Goal: Information Seeking & Learning: Understand process/instructions

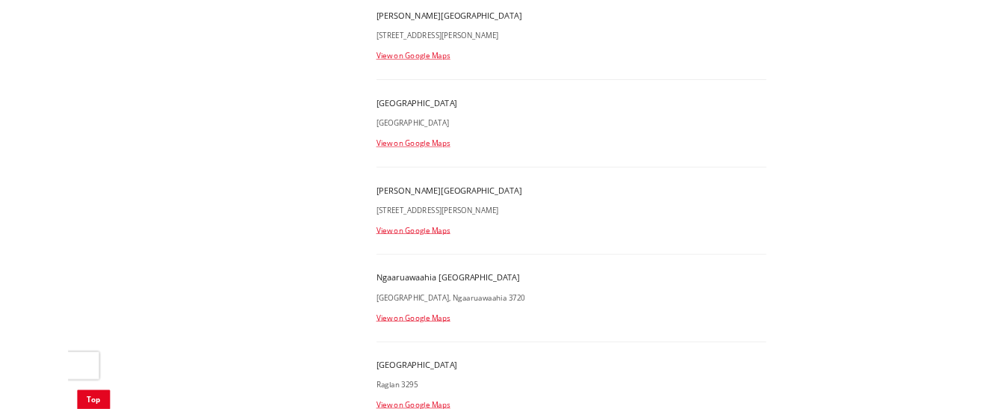
scroll to position [1344, 0]
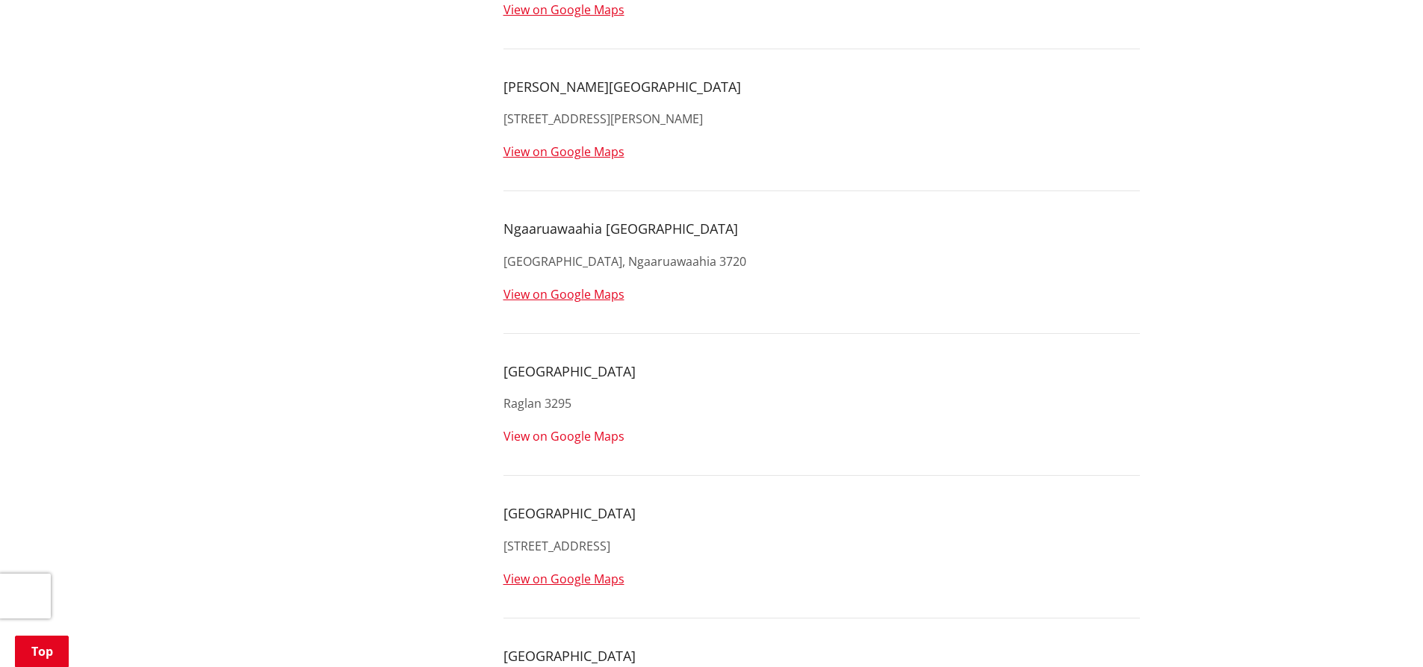
click at [538, 435] on link "View on Google Maps" at bounding box center [563, 436] width 121 height 16
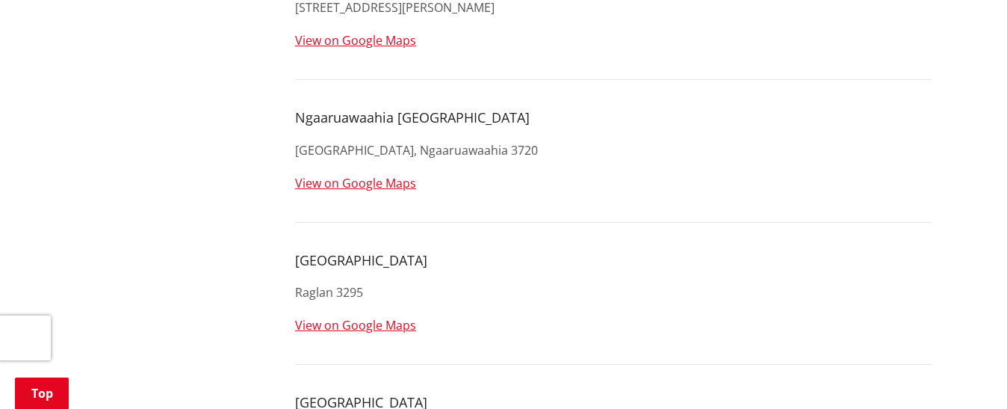
scroll to position [1568, 0]
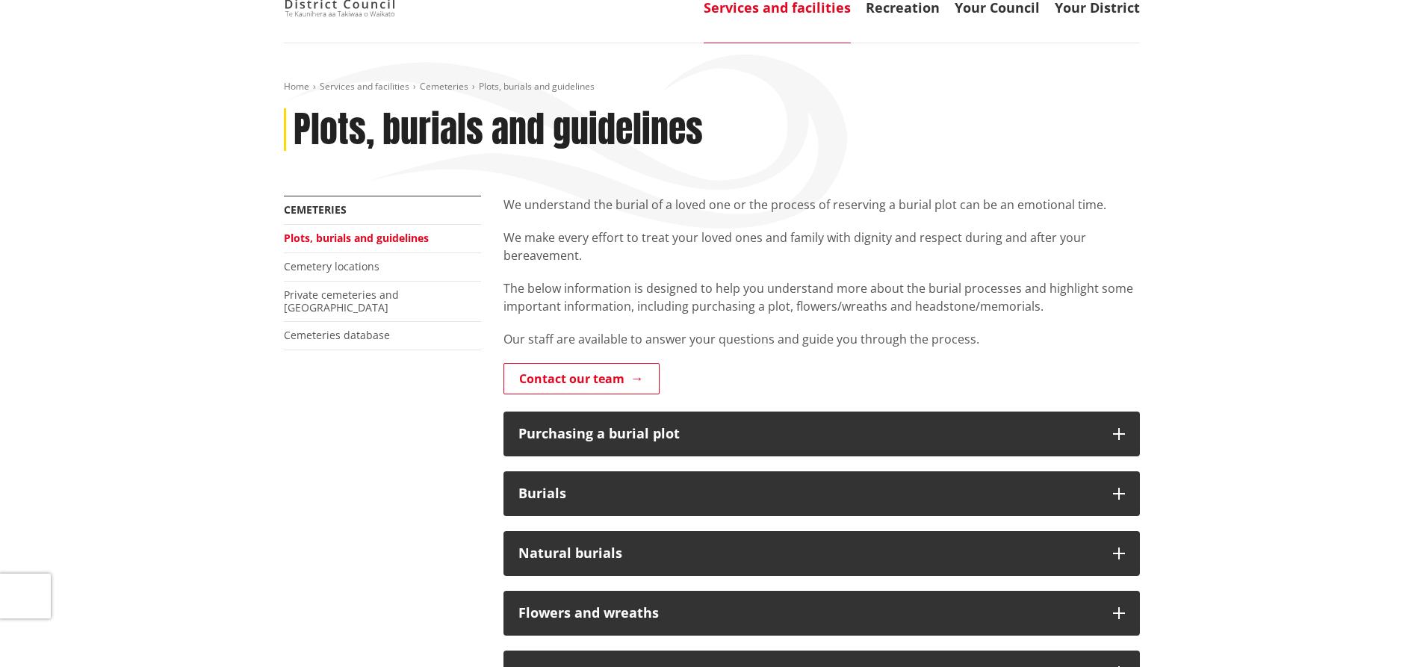
scroll to position [149, 0]
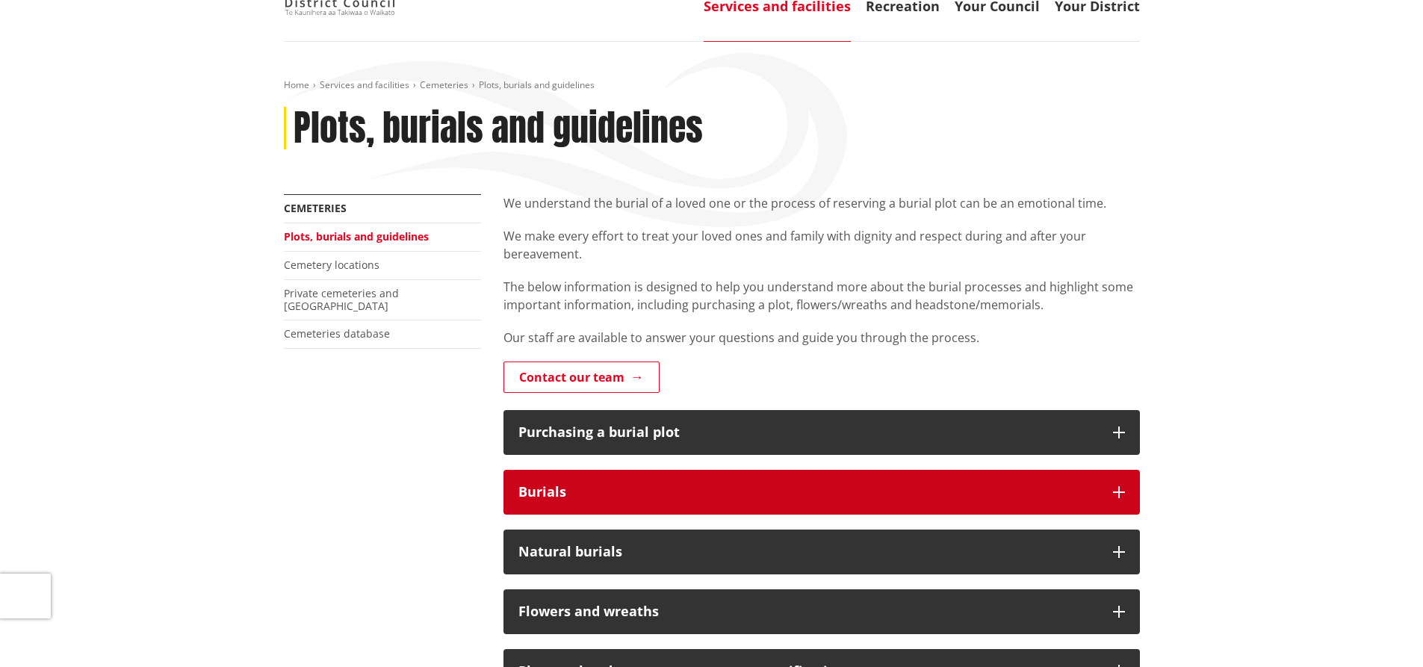
click at [640, 408] on div "Burials" at bounding box center [808, 492] width 580 height 15
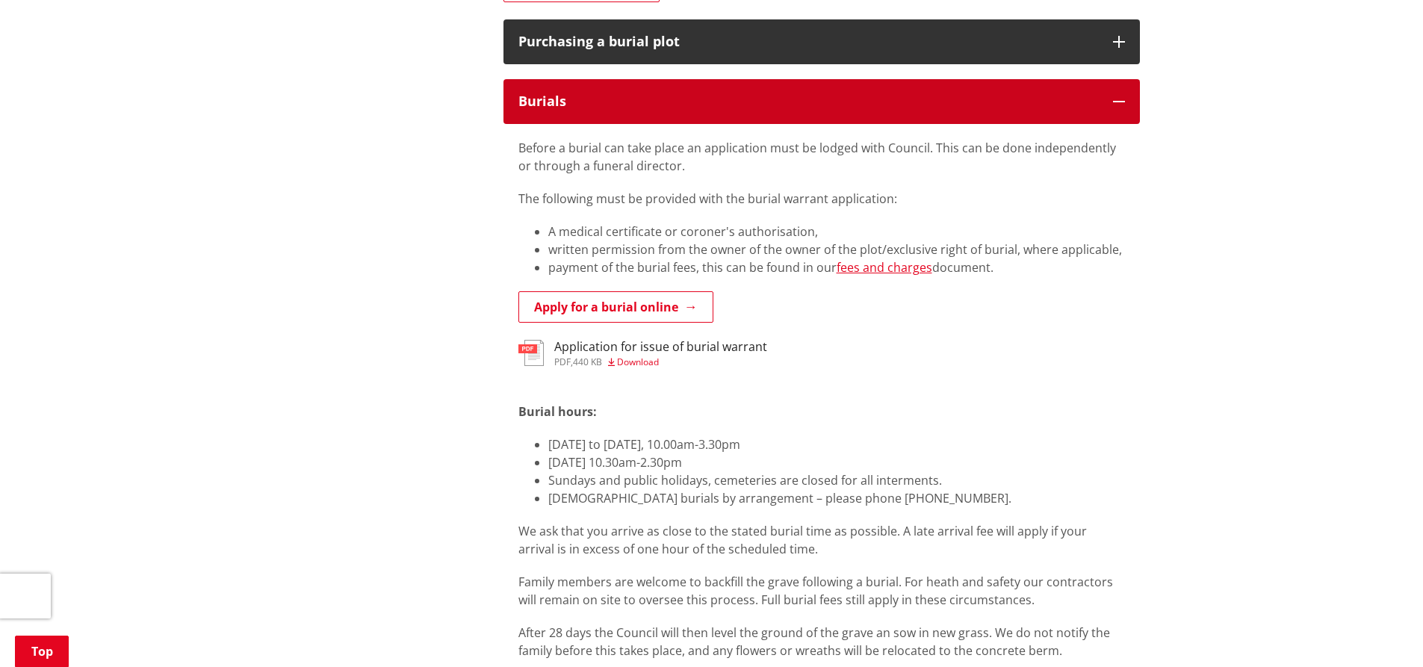
scroll to position [597, 0]
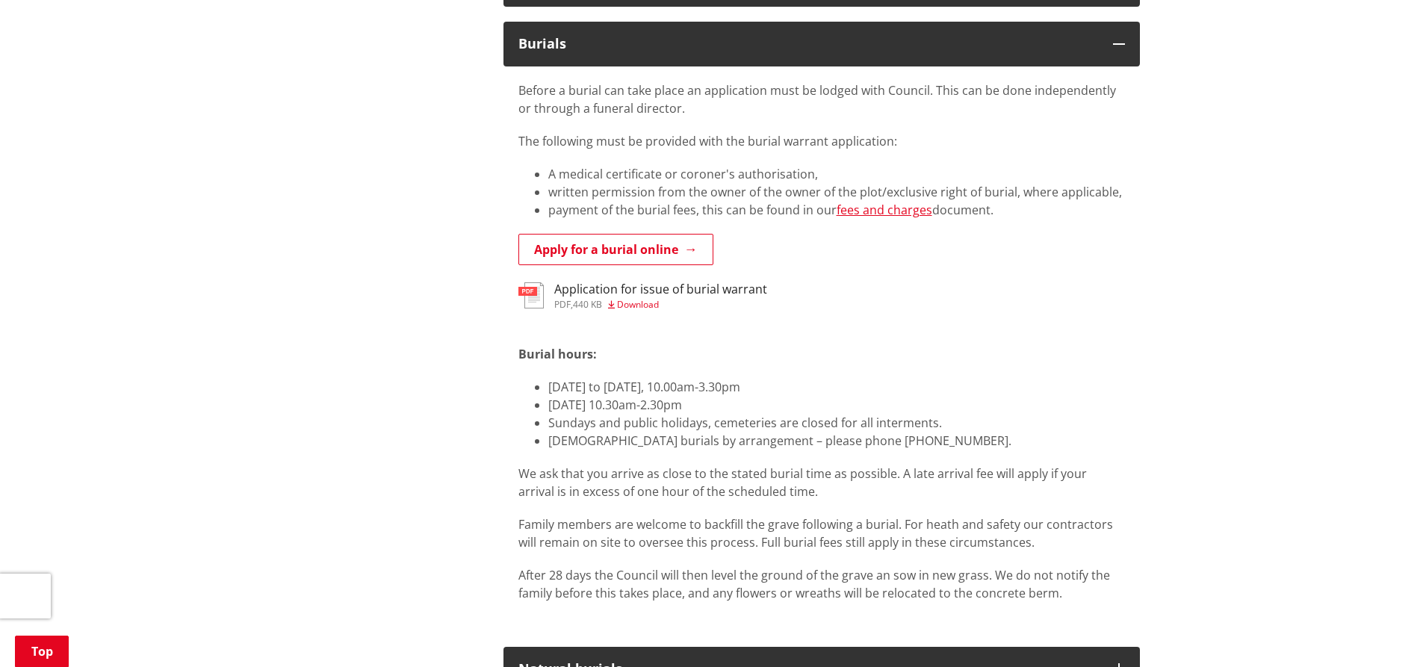
click at [648, 303] on span "Download" at bounding box center [638, 304] width 42 height 13
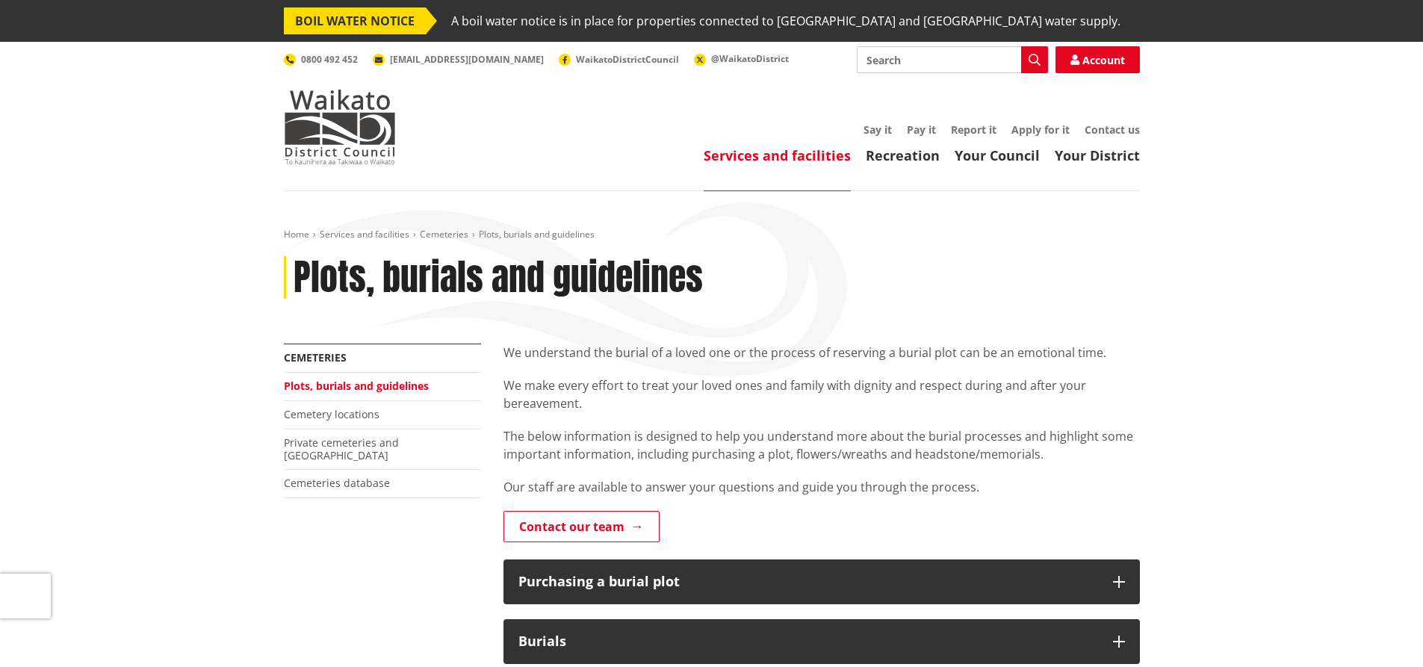
scroll to position [597, 0]
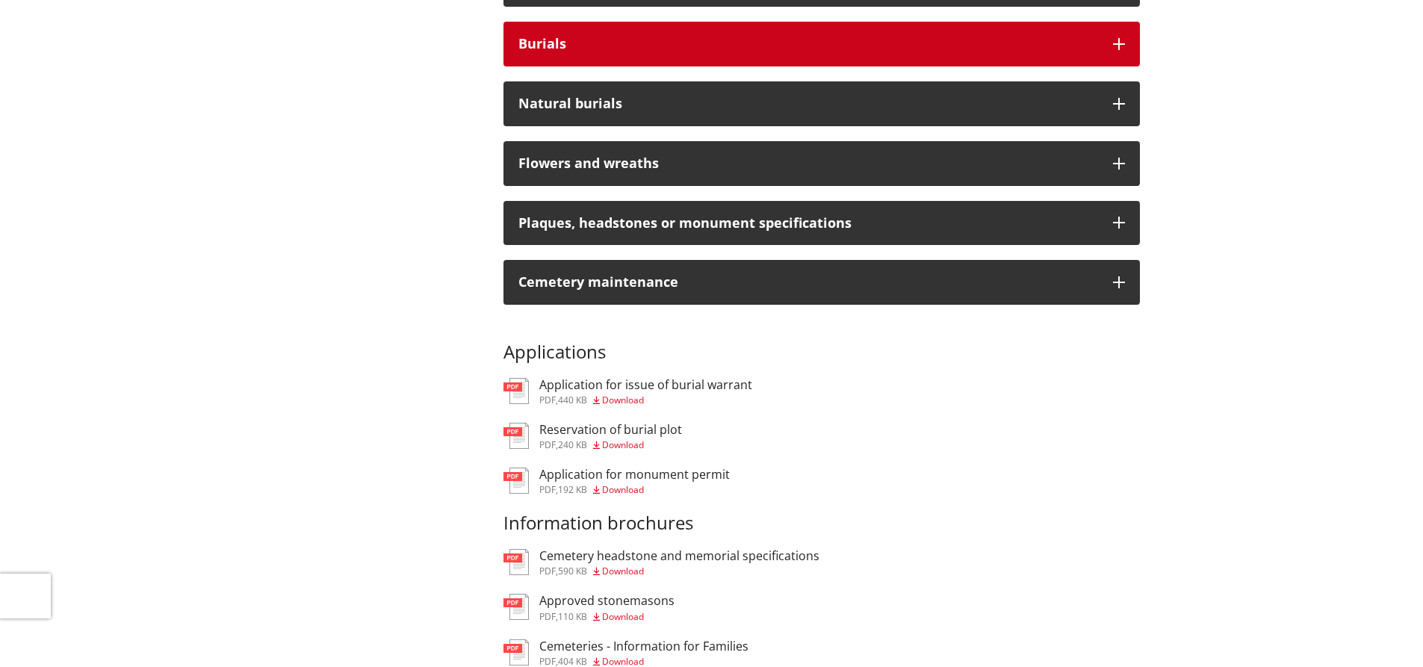
click at [673, 39] on div "Burials" at bounding box center [808, 44] width 580 height 15
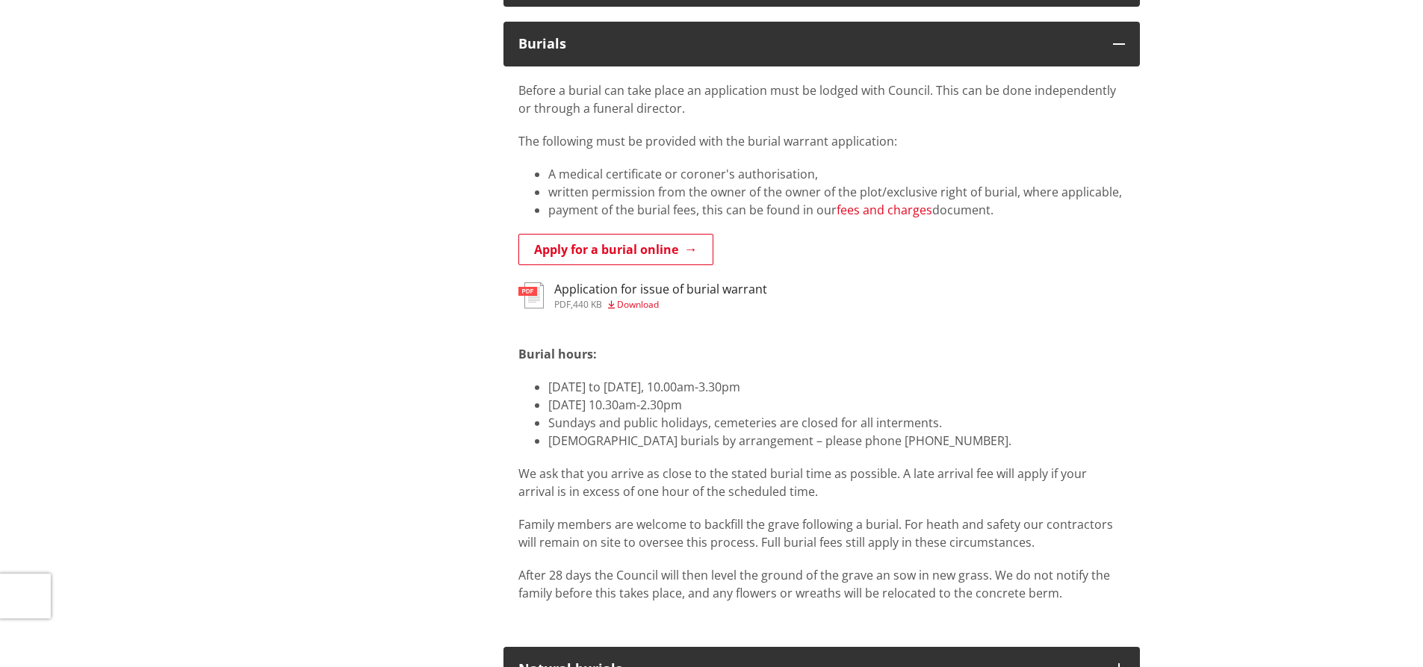
click at [908, 209] on link "fees and charges" at bounding box center [884, 210] width 96 height 16
click at [1288, 218] on div "Home Services and facilities Cemeteries Plots, burials and guidelines Plots, bu…" at bounding box center [711, 618] width 1423 height 2049
drag, startPoint x: 716, startPoint y: 407, endPoint x: 547, endPoint y: 385, distance: 171.0
click at [547, 385] on ul "[DATE] to [DATE], 10.00am-3.30pm [DATE] 10.30am-2.30pm Sundays and public holid…" at bounding box center [821, 414] width 606 height 72
click at [975, 400] on li "[DATE] 10.30am-2.30pm" at bounding box center [836, 405] width 577 height 18
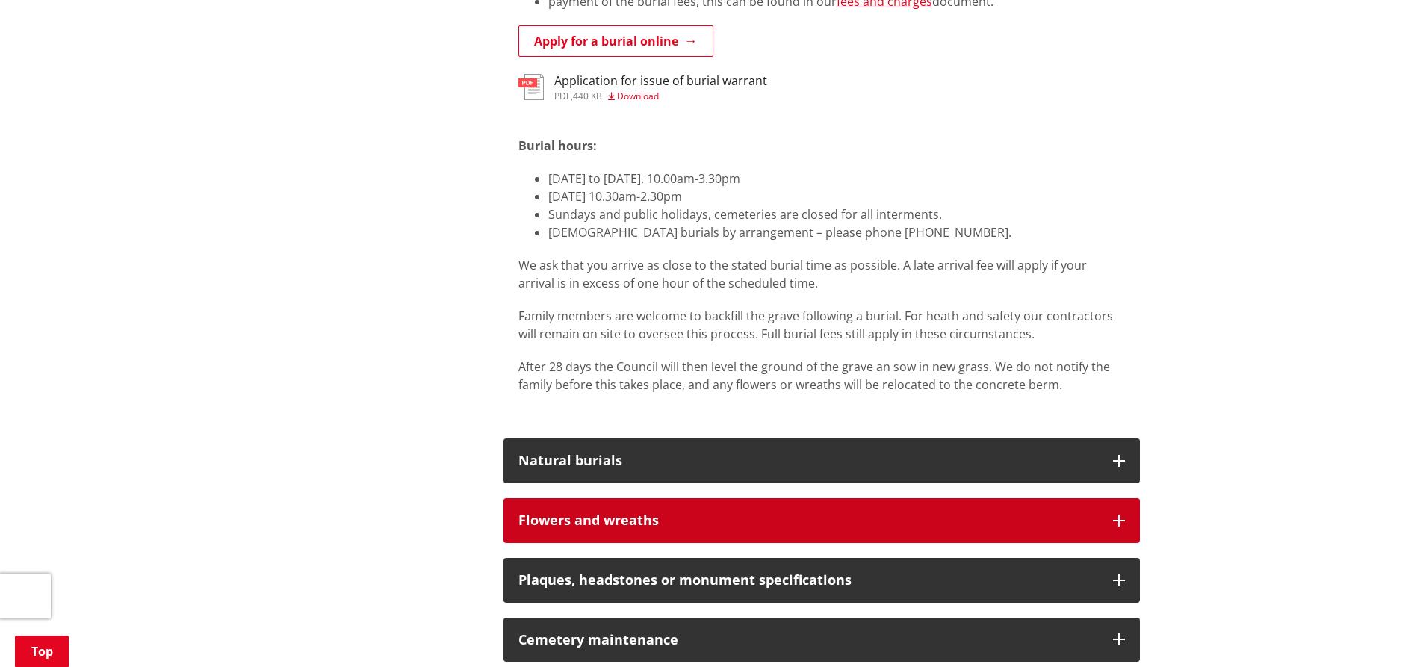
scroll to position [822, 0]
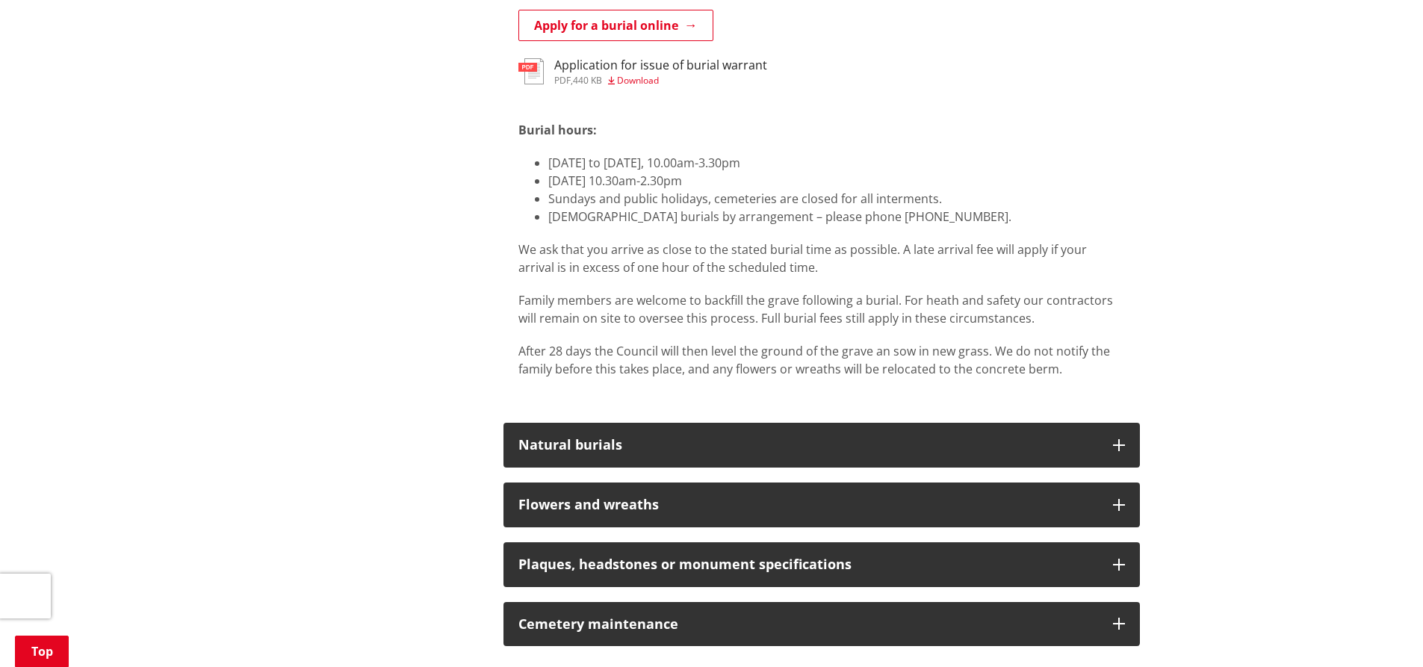
click at [1049, 317] on p "Family members are welcome to backfill the grave following a burial. For heath …" at bounding box center [821, 309] width 606 height 36
click at [972, 160] on li "[DATE] to [DATE], 10.00am-3.30pm" at bounding box center [836, 163] width 577 height 18
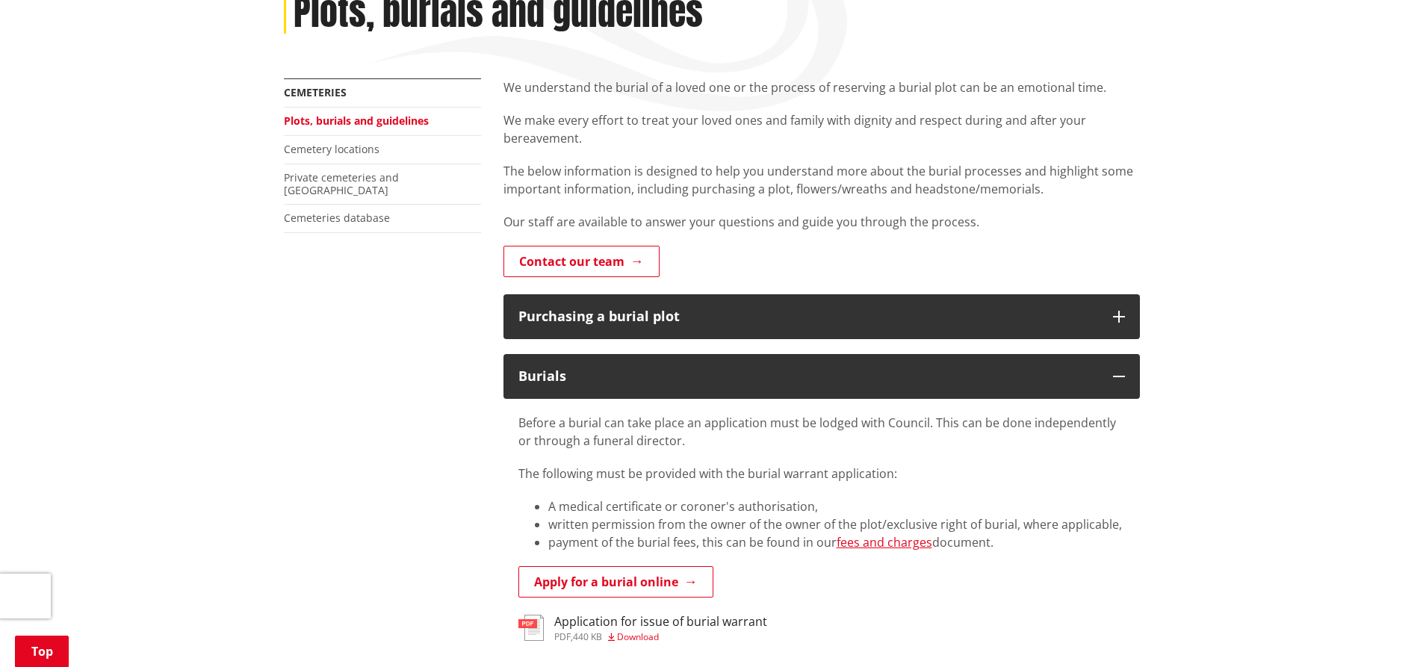
scroll to position [373, 0]
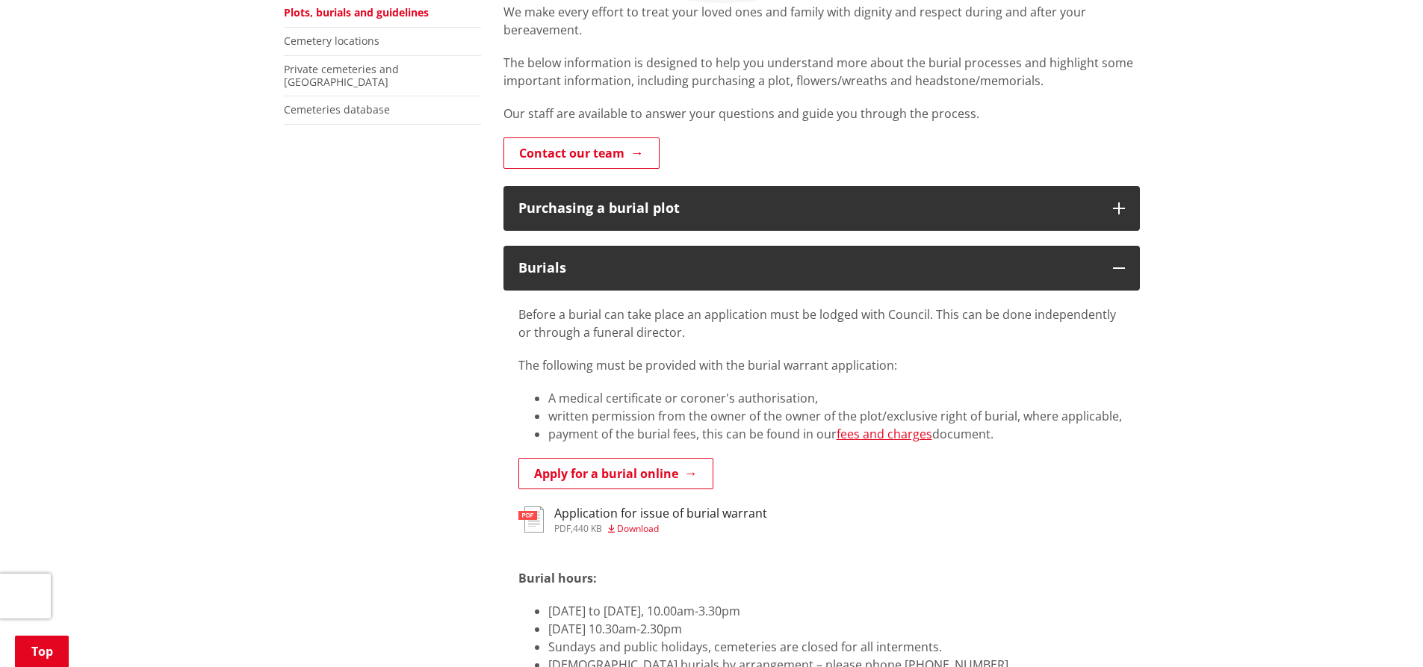
click at [850, 398] on li "A medical certificate or coroner's authorisation," at bounding box center [836, 398] width 577 height 18
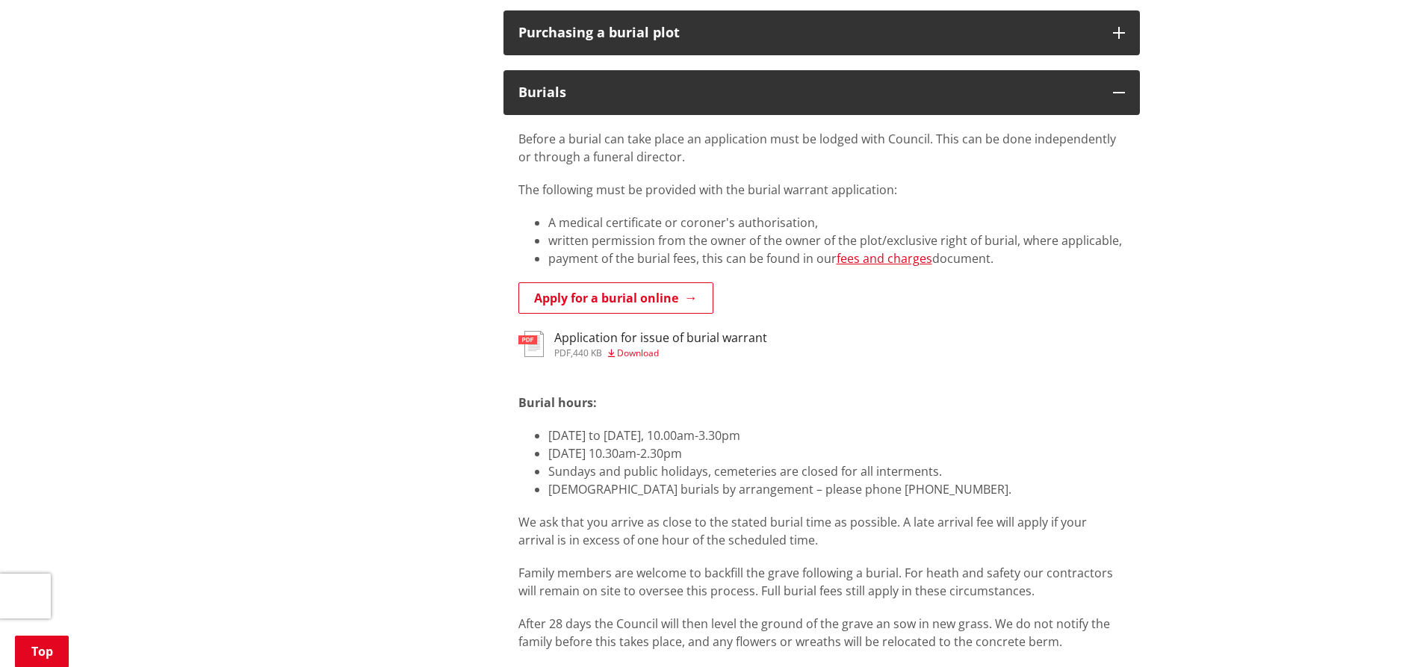
scroll to position [523, 0]
